Goal: Use online tool/utility

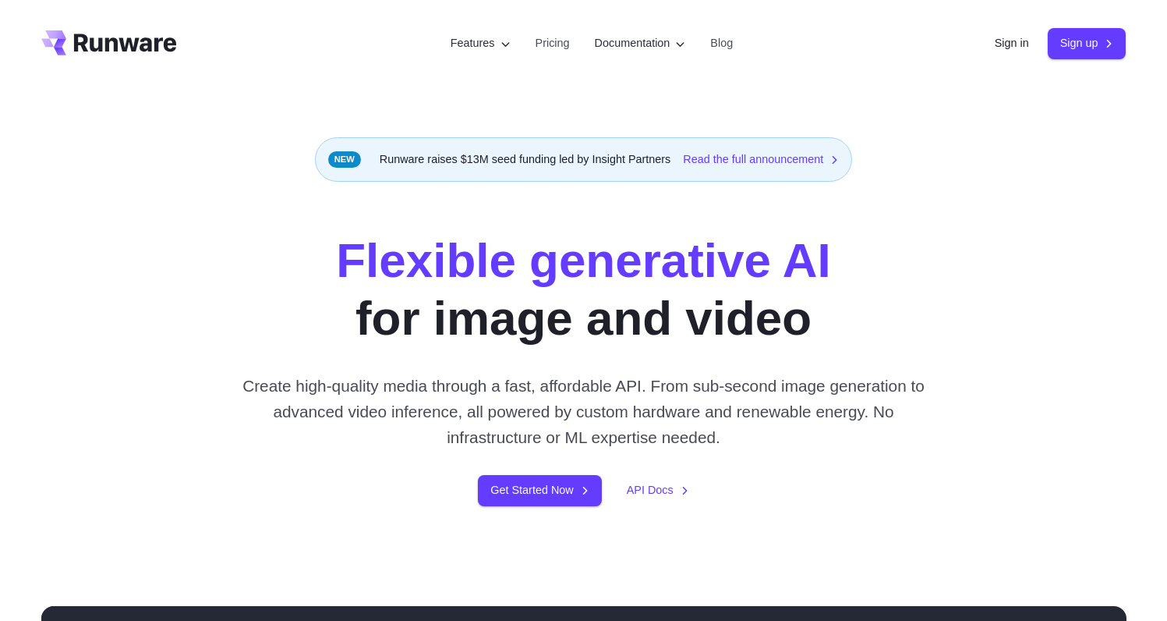
click at [1007, 41] on link "Sign in" at bounding box center [1012, 43] width 34 height 18
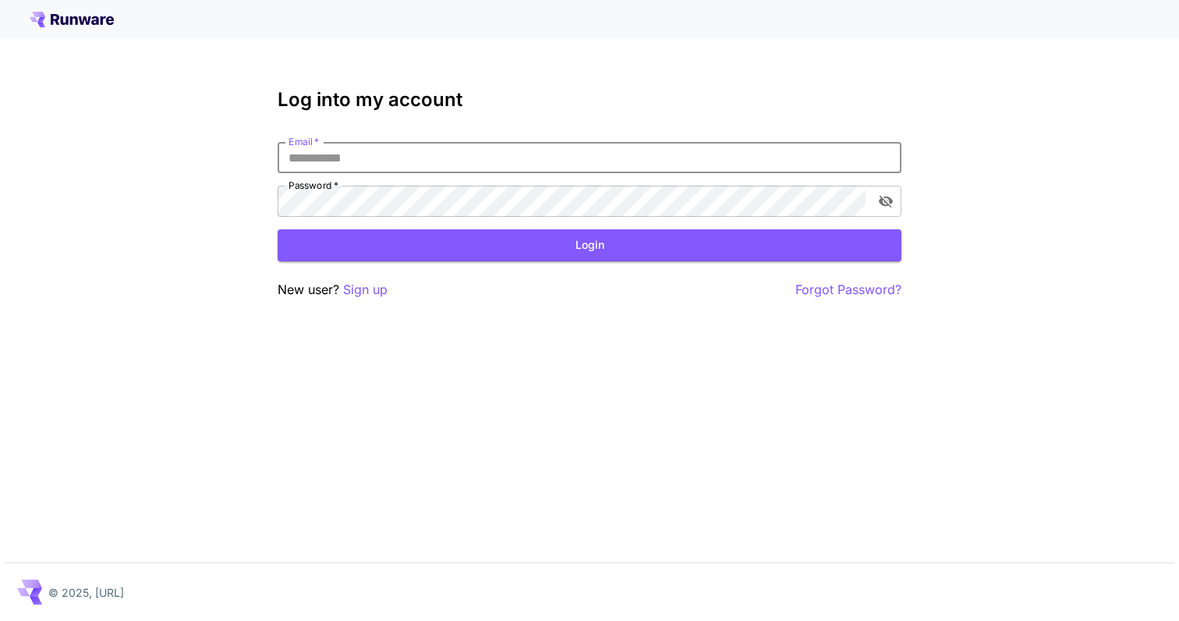
click at [430, 162] on input "Email   *" at bounding box center [590, 157] width 624 height 31
type input "**********"
click button "Login" at bounding box center [590, 245] width 624 height 32
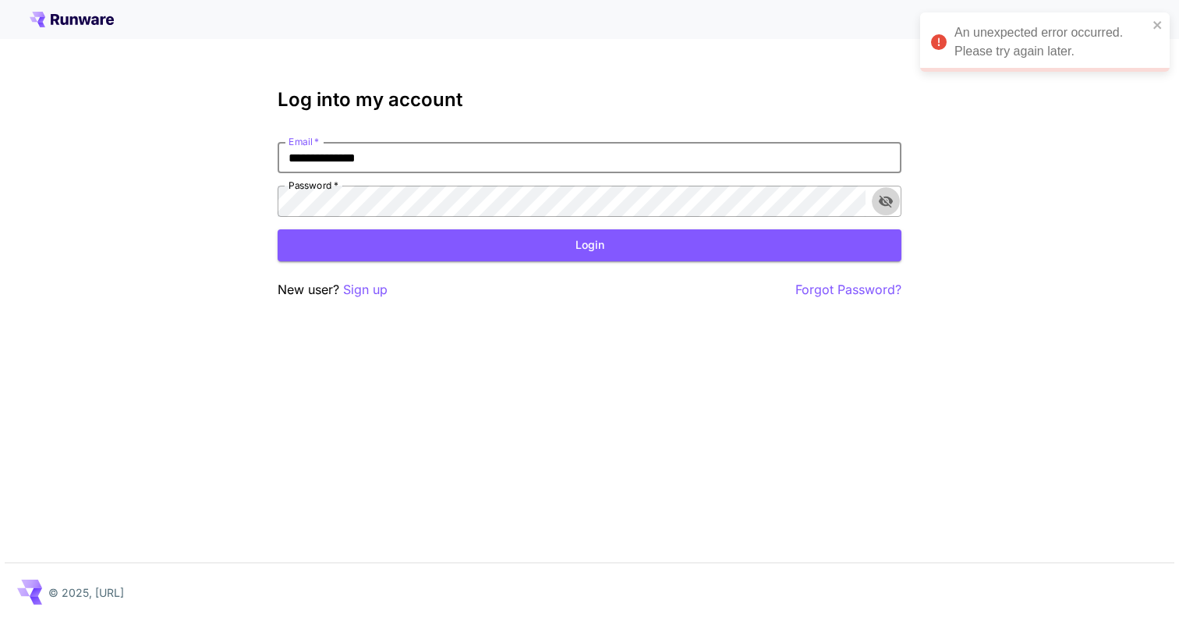
click at [886, 202] on icon "toggle password visibility" at bounding box center [886, 202] width 14 height 12
click at [712, 237] on button "Login" at bounding box center [590, 245] width 624 height 32
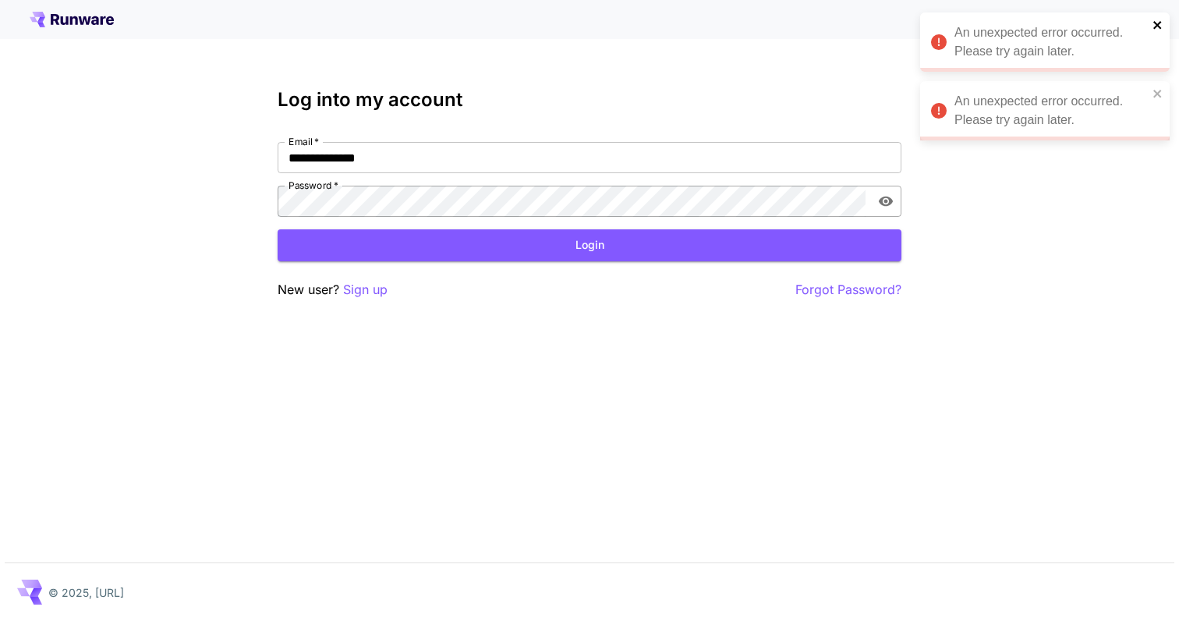
click at [1152, 28] on icon "close" at bounding box center [1157, 25] width 11 height 12
click at [1156, 85] on div "**********" at bounding box center [589, 310] width 1179 height 621
click at [1161, 27] on icon "close" at bounding box center [1157, 25] width 11 height 12
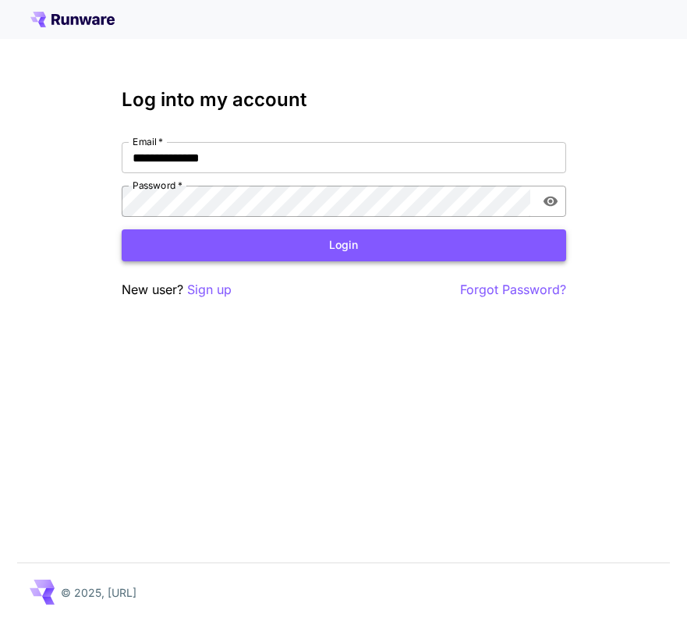
click at [440, 257] on button "Login" at bounding box center [344, 245] width 444 height 32
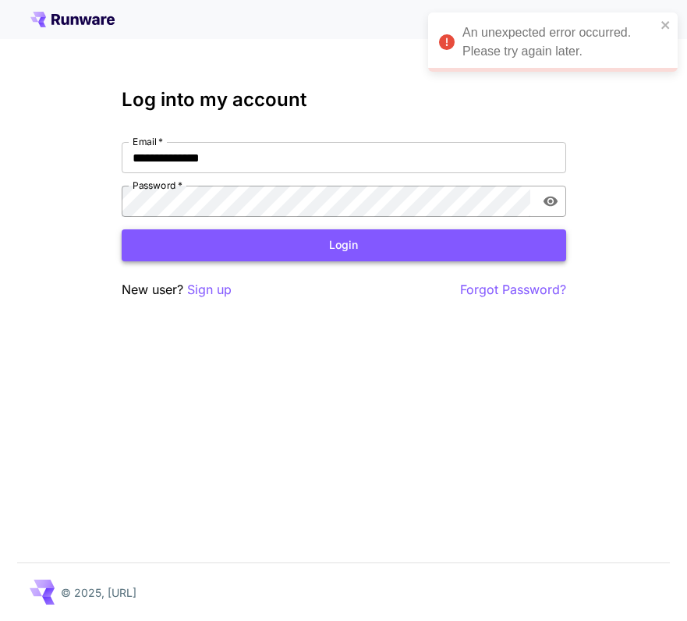
click at [373, 250] on button "Login" at bounding box center [344, 245] width 444 height 32
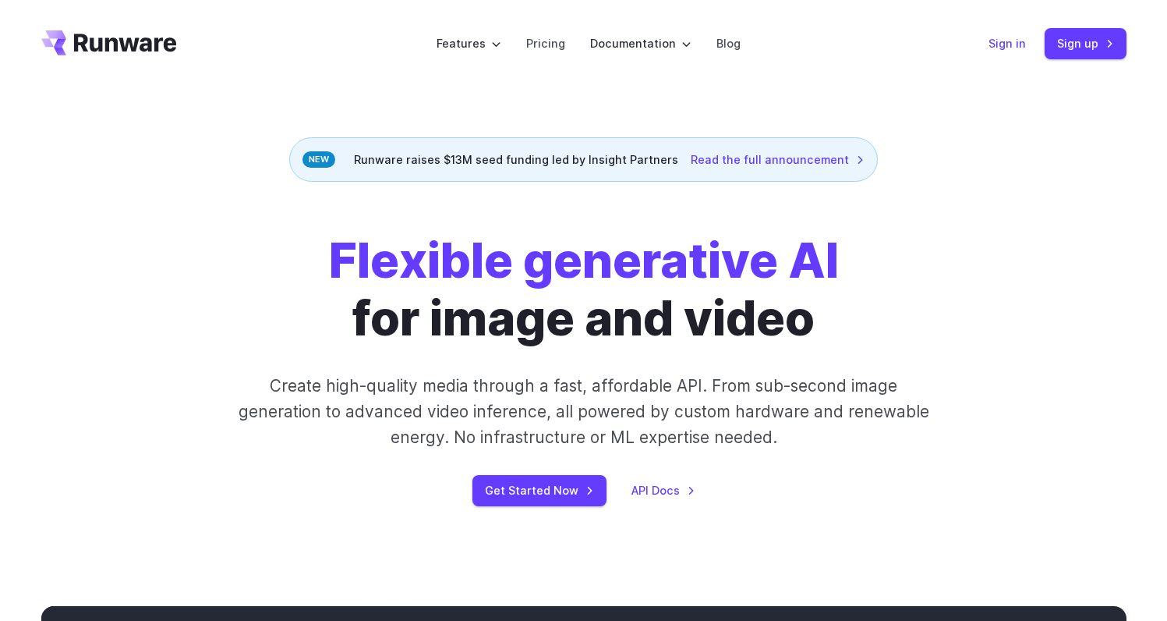
click at [1019, 44] on link "Sign in" at bounding box center [1007, 43] width 37 height 18
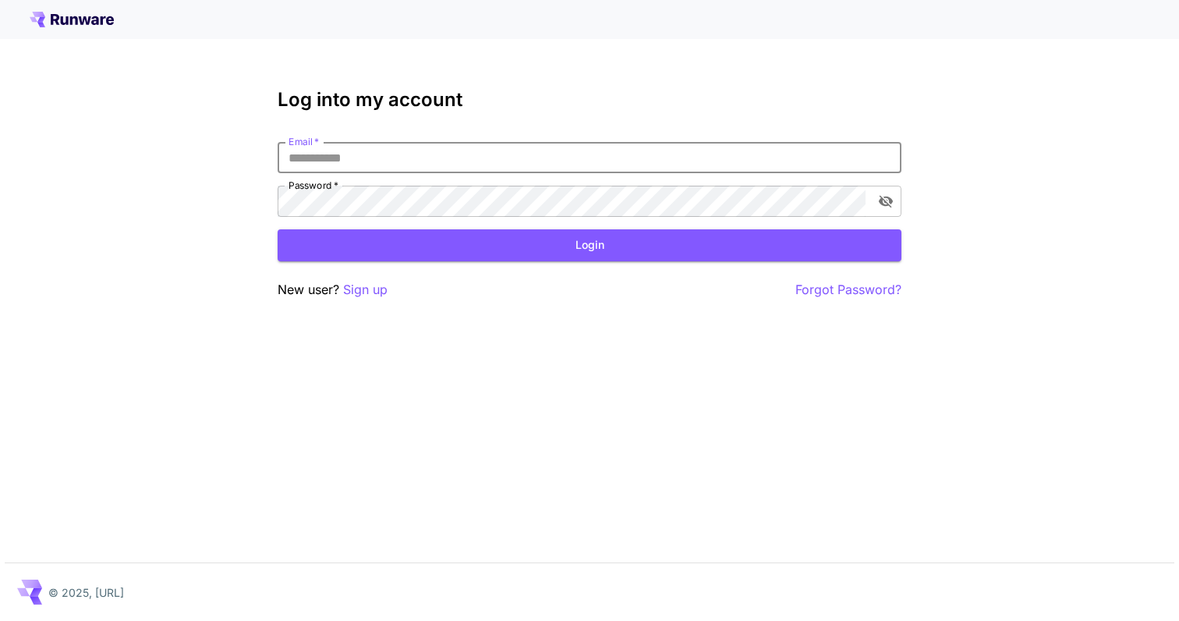
click at [519, 152] on input "Email   *" at bounding box center [590, 157] width 624 height 31
type input "**********"
click button "Login" at bounding box center [590, 245] width 624 height 32
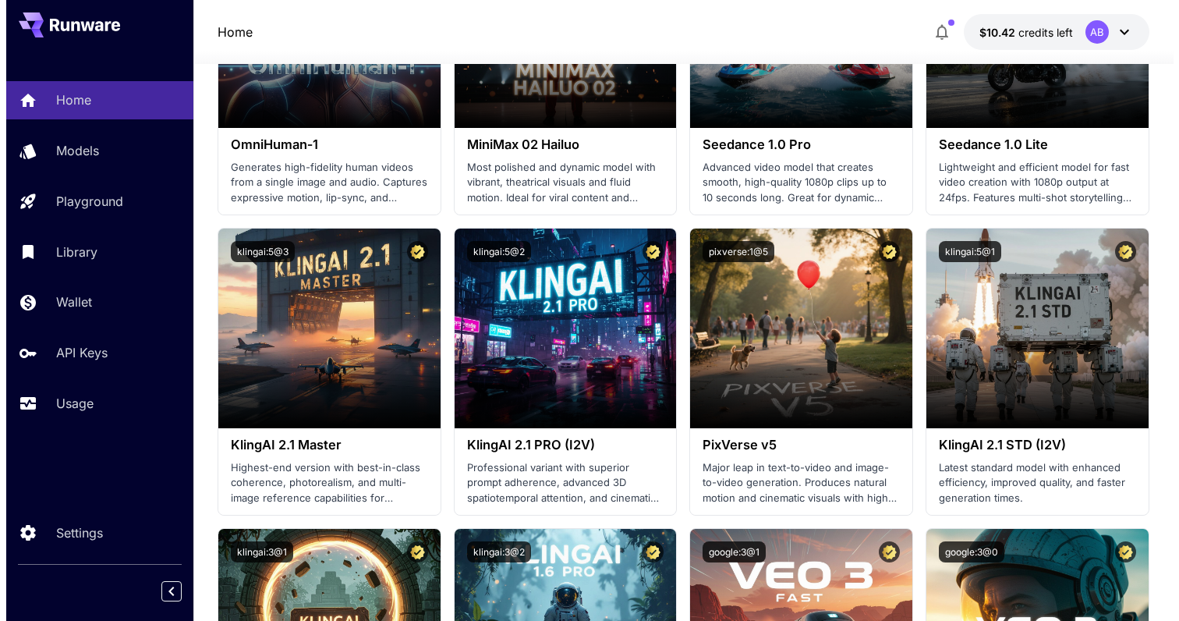
scroll to position [616, 0]
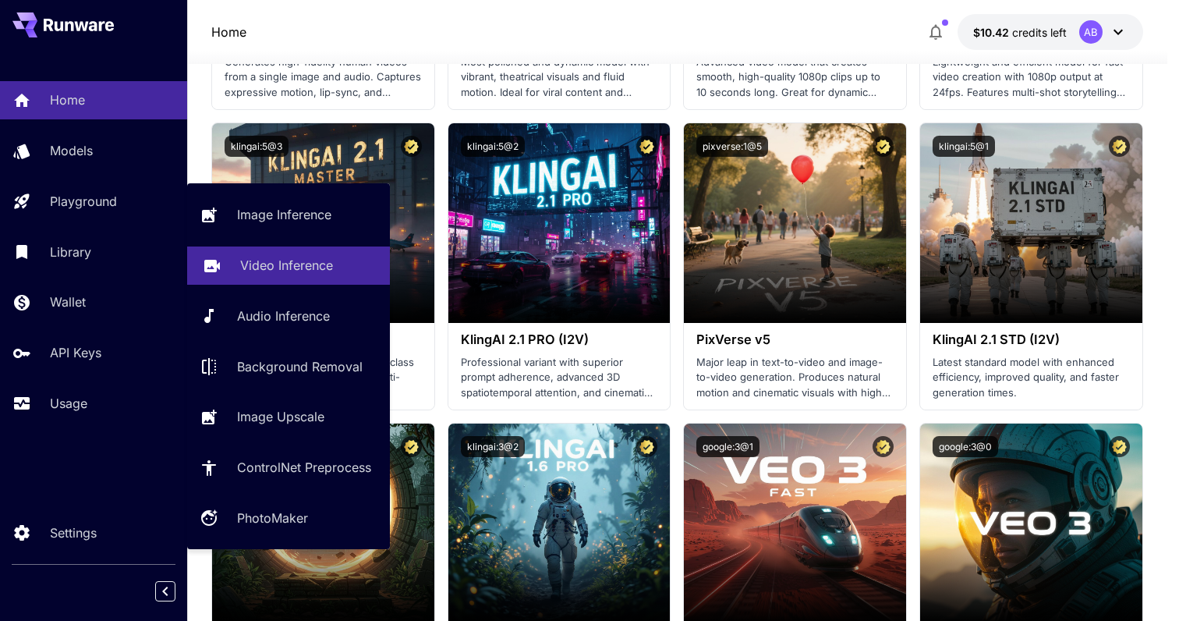
click at [288, 264] on p "Video Inference" at bounding box center [286, 265] width 93 height 19
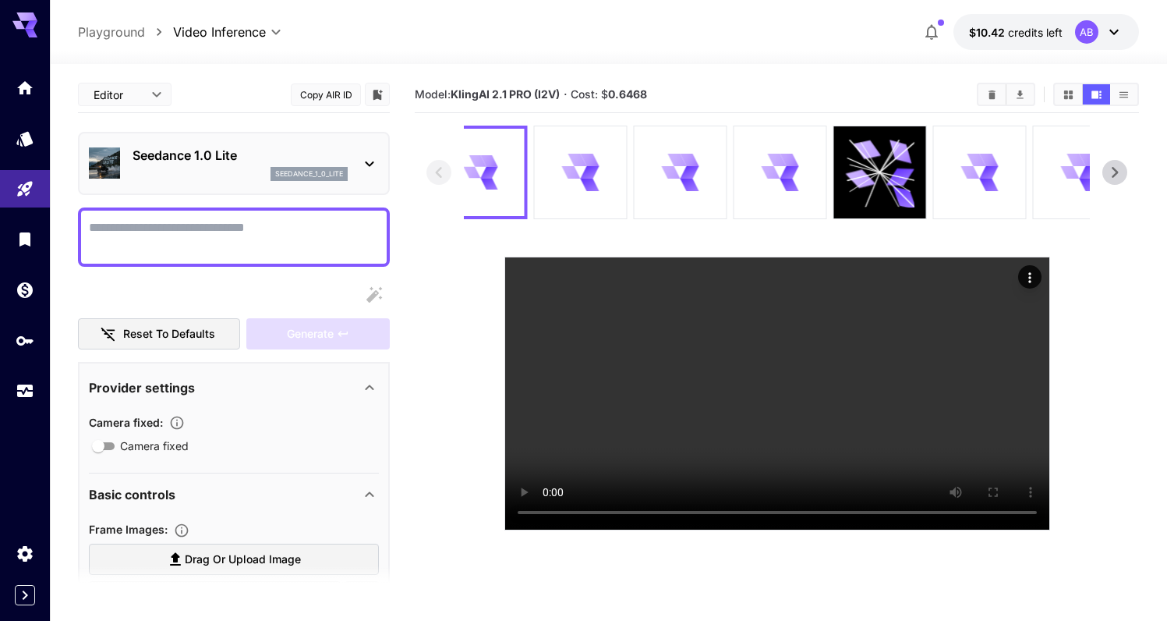
click at [294, 156] on p "Seedance 1.0 Lite" at bounding box center [240, 155] width 215 height 19
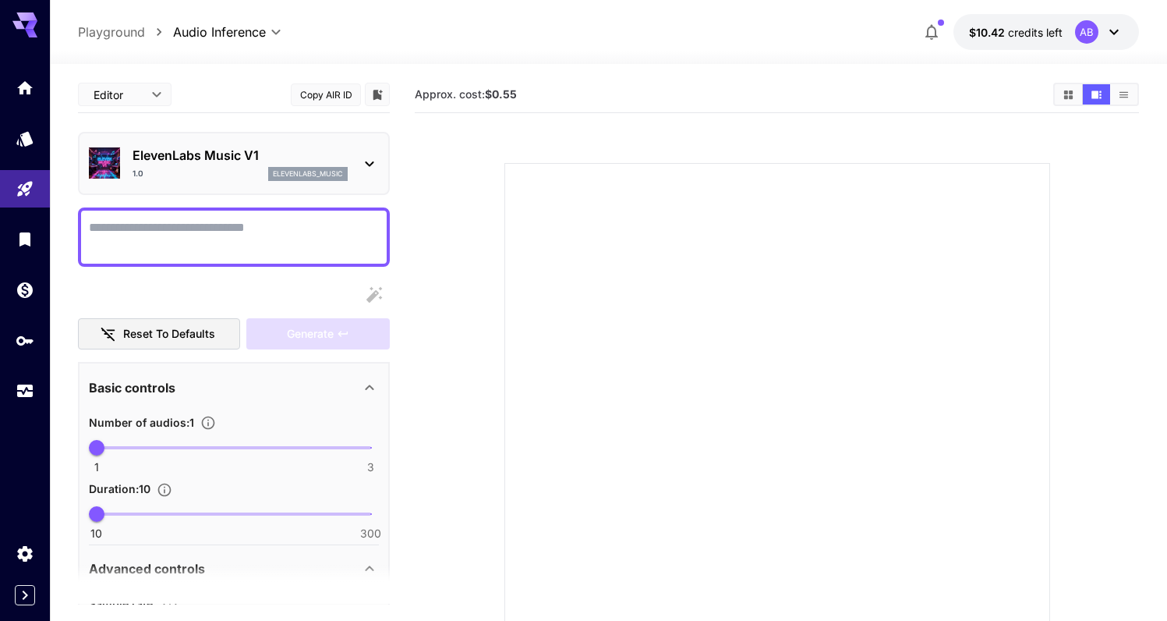
click at [272, 159] on p "ElevenLabs Music V1" at bounding box center [240, 155] width 215 height 19
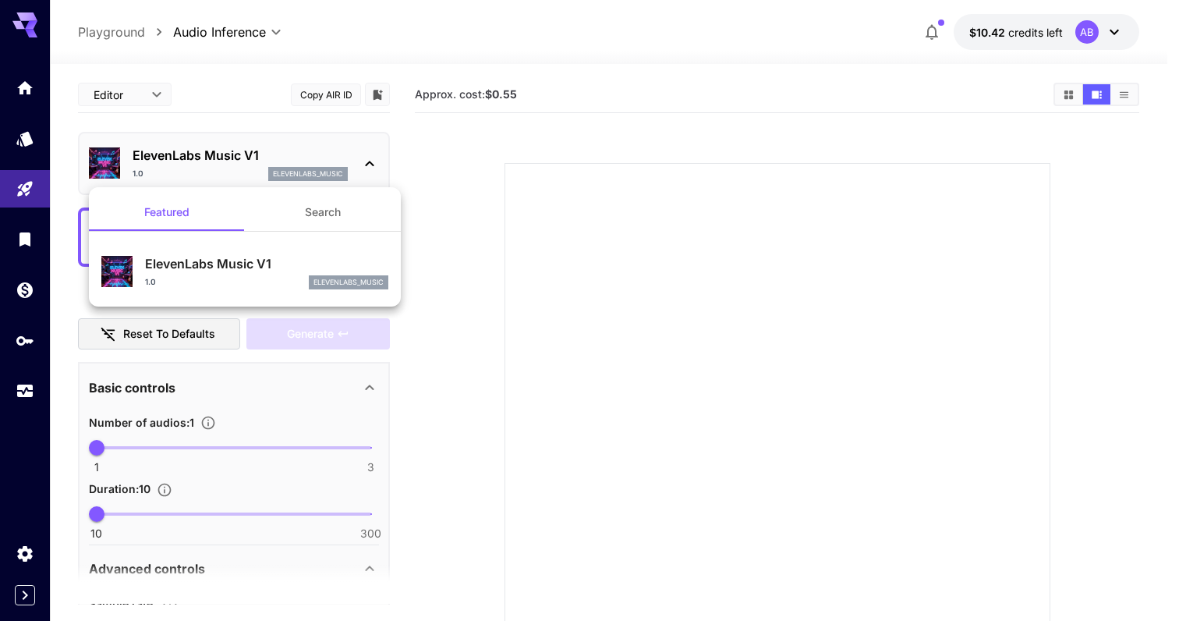
click at [508, 184] on div at bounding box center [589, 310] width 1179 height 621
